Goal: Find specific page/section: Find specific page/section

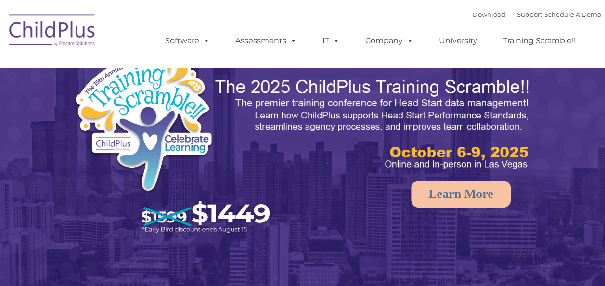
select select "MEDIUM"
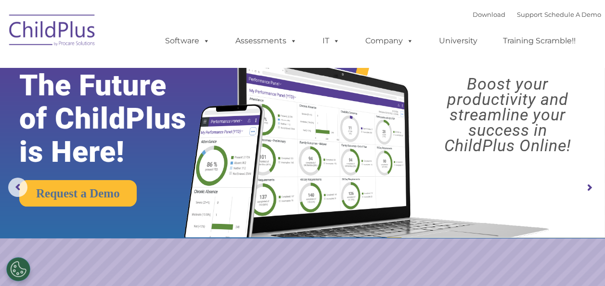
drag, startPoint x: 552, startPoint y: 2, endPoint x: 387, endPoint y: 14, distance: 165.1
click at [387, 14] on div "Download Support | Schedule A Demo  MENU MENU Software ChildPlus: The original…" at bounding box center [373, 33] width 455 height 53
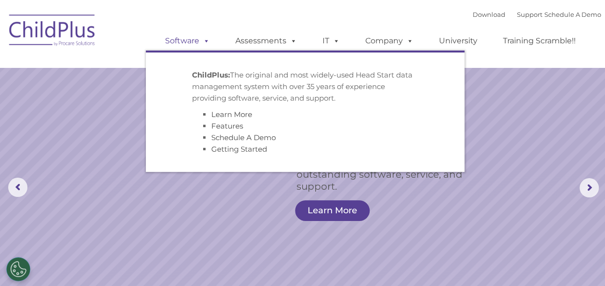
click at [205, 36] on span at bounding box center [204, 40] width 11 height 9
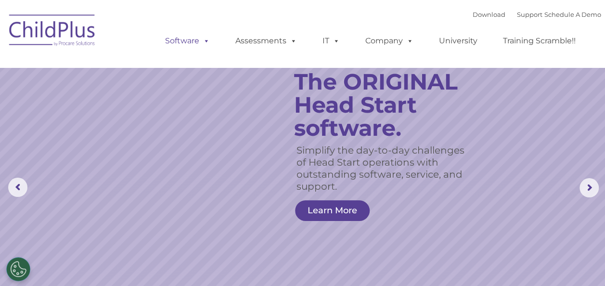
click at [201, 36] on link "Software" at bounding box center [188, 40] width 64 height 19
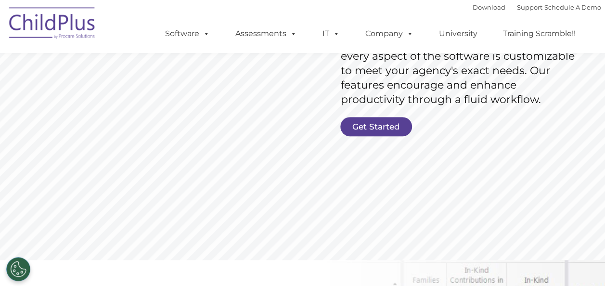
scroll to position [207, 0]
click at [385, 125] on link "Get Started" at bounding box center [376, 126] width 72 height 19
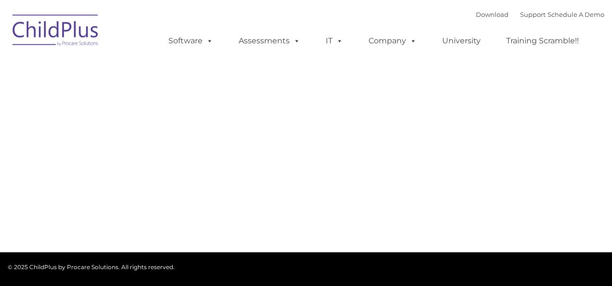
type input ""
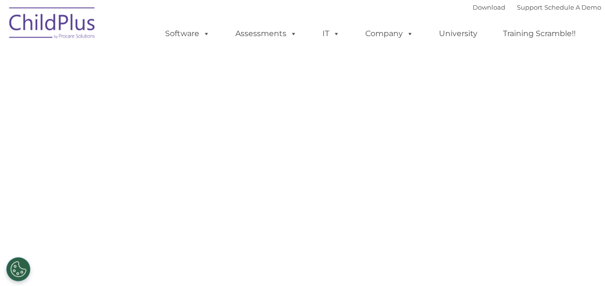
select select "MEDIUM"
